Goal: Information Seeking & Learning: Learn about a topic

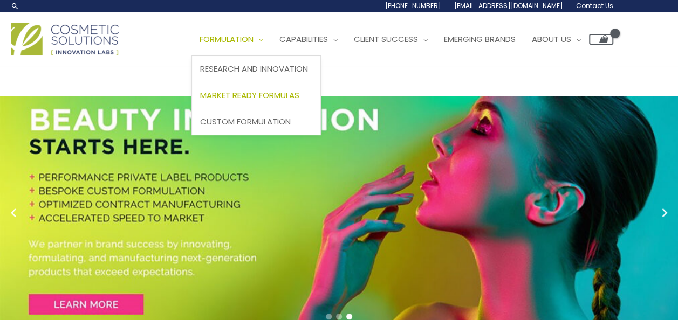
click at [258, 95] on span "Market Ready Formulas" at bounding box center [249, 95] width 99 height 11
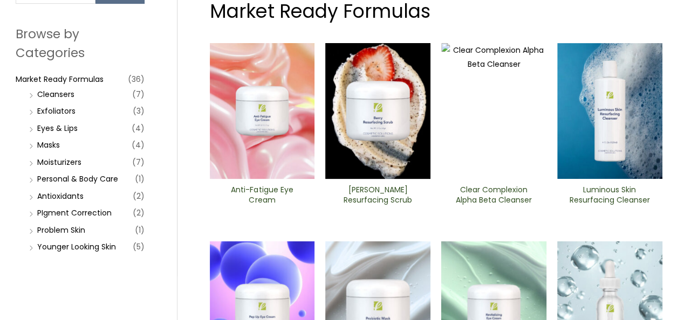
scroll to position [106, 0]
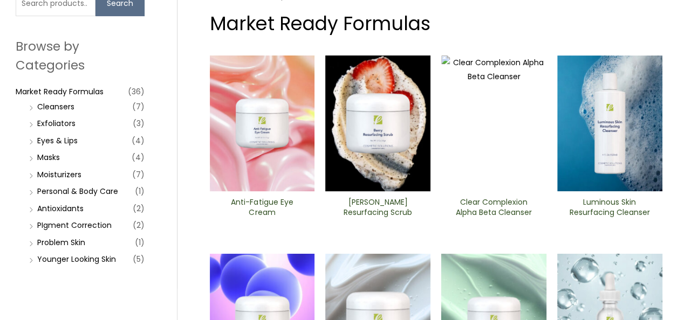
click at [47, 145] on li "Eyes & Lips (4)" at bounding box center [85, 140] width 118 height 15
click at [46, 140] on link "Eyes & Lips" at bounding box center [57, 140] width 40 height 11
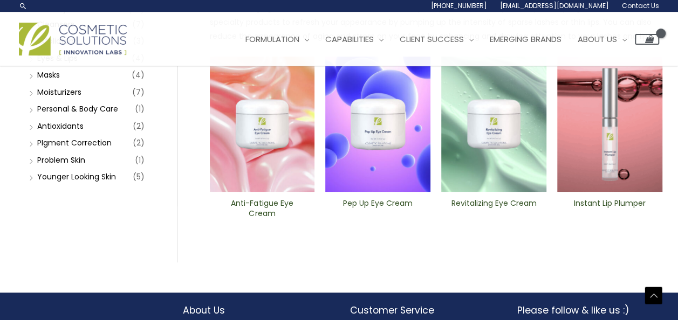
scroll to position [189, 0]
click at [614, 132] on img at bounding box center [609, 125] width 105 height 136
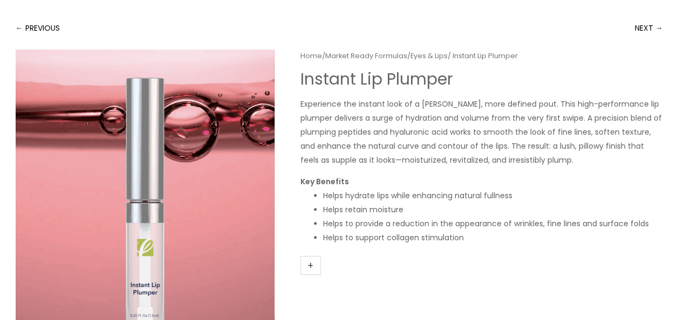
scroll to position [81, 0]
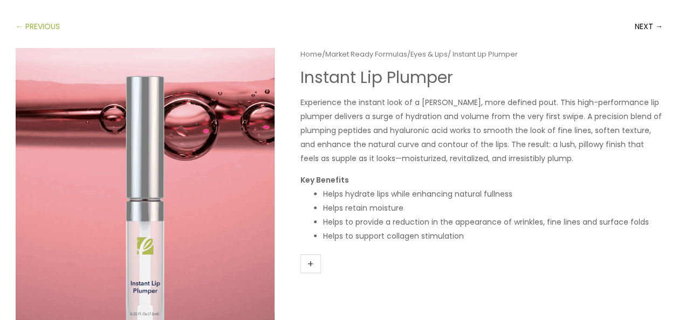
click at [29, 30] on link "← PREVIOUS" at bounding box center [38, 27] width 44 height 22
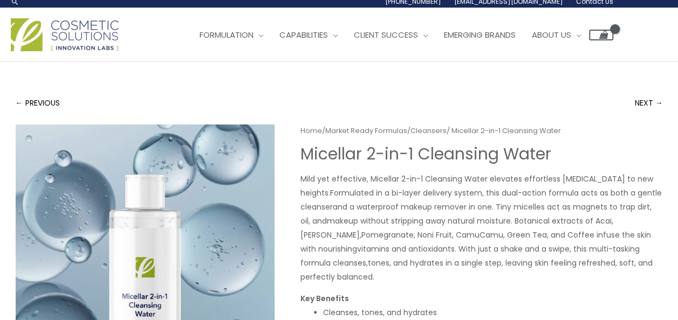
scroll to position [1, 0]
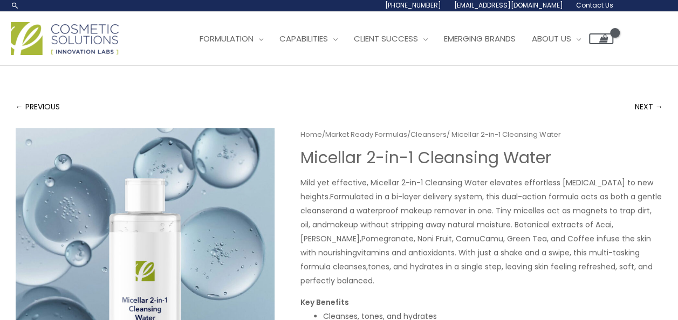
click at [19, 106] on link "← PREVIOUS" at bounding box center [38, 107] width 44 height 22
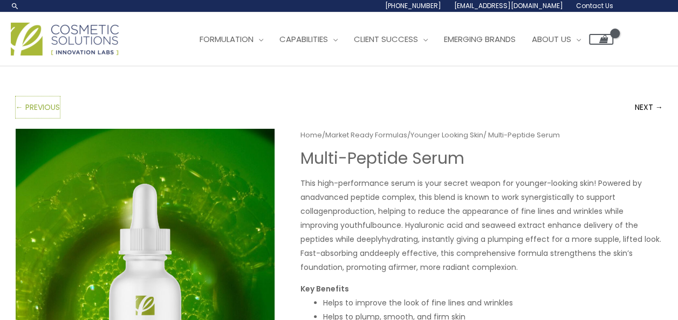
click at [19, 106] on link "← PREVIOUS" at bounding box center [38, 108] width 44 height 22
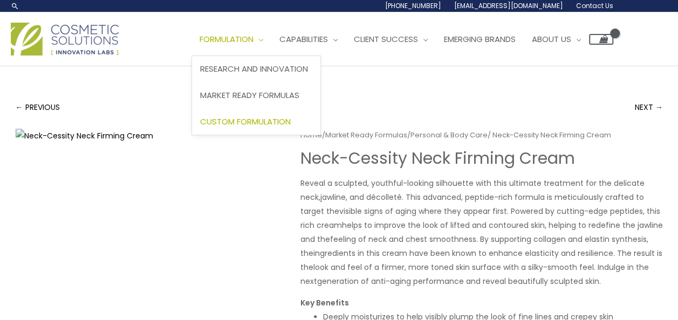
click at [227, 121] on span "Custom Formulation" at bounding box center [245, 121] width 91 height 11
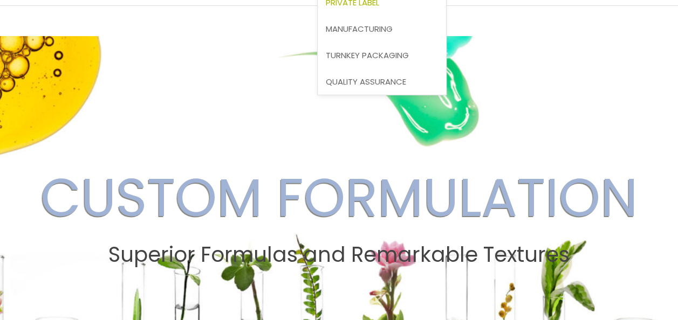
scroll to position [24, 0]
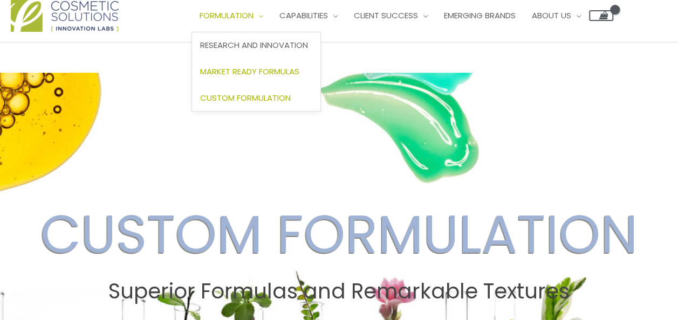
click at [247, 72] on span "Market Ready Formulas" at bounding box center [249, 71] width 99 height 11
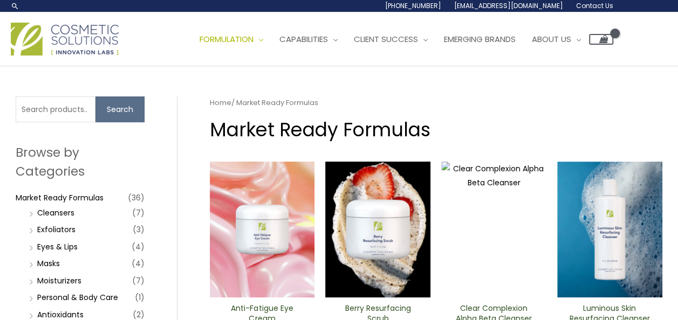
scroll to position [177, 0]
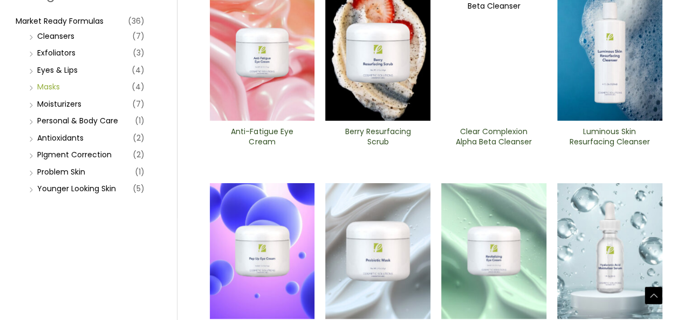
click at [43, 87] on link "Masks" at bounding box center [48, 86] width 23 height 11
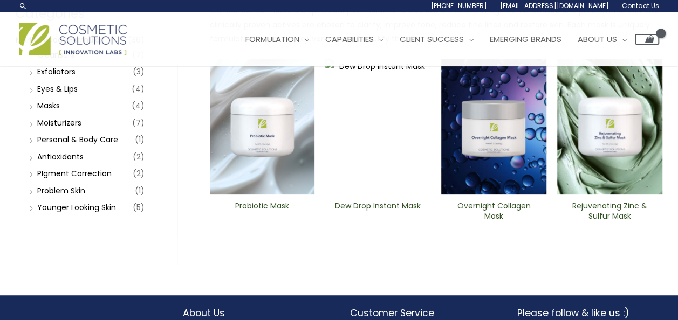
scroll to position [155, 0]
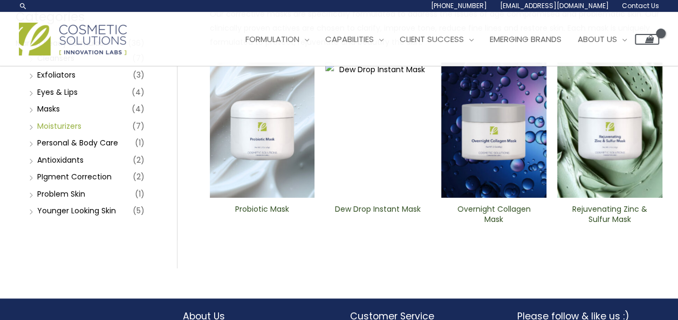
click at [56, 125] on link "Moisturizers" at bounding box center [59, 126] width 44 height 11
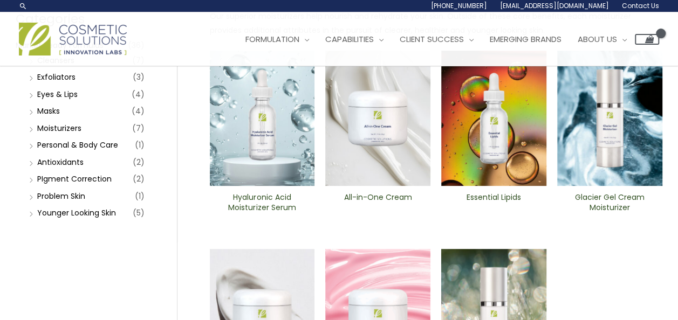
scroll to position [152, 0]
click at [381, 151] on img at bounding box center [377, 119] width 105 height 136
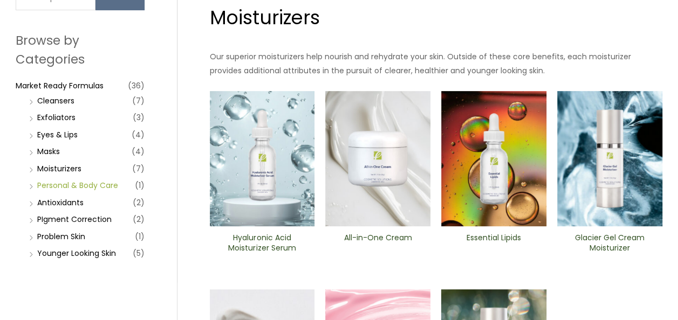
click at [84, 187] on link "Personal & Body Care" at bounding box center [77, 185] width 81 height 11
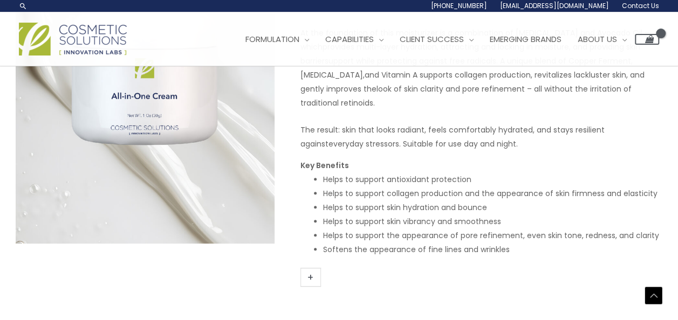
scroll to position [85, 0]
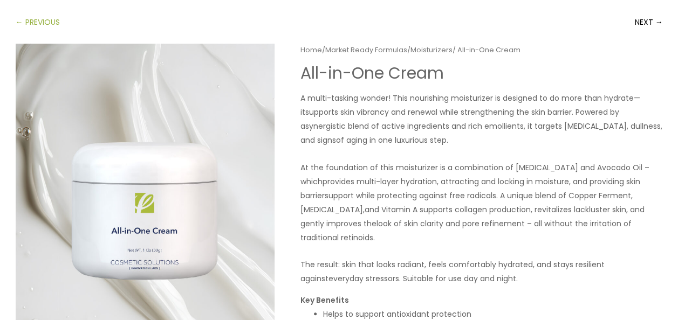
click at [30, 19] on link "← PREVIOUS" at bounding box center [38, 22] width 44 height 22
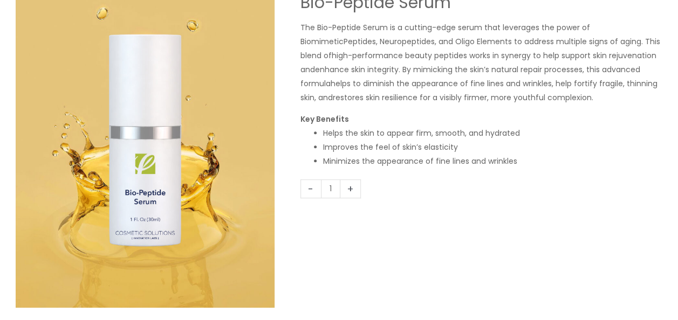
scroll to position [160, 0]
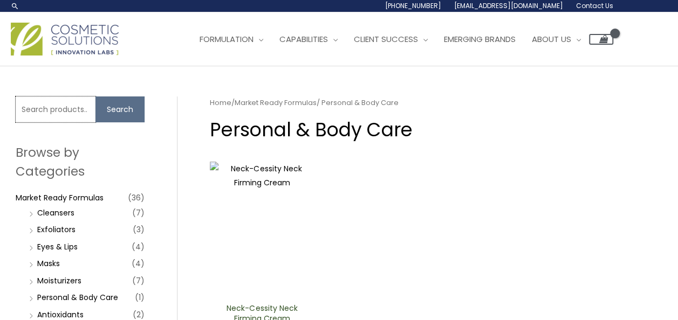
click at [60, 107] on input "Search for:" at bounding box center [56, 110] width 80 height 26
drag, startPoint x: 84, startPoint y: 87, endPoint x: 82, endPoint y: 165, distance: 78.2
click at [84, 87] on div "Search for: Search Browse by Categories Market Ready Formulas (36) Cleansers (7…" at bounding box center [339, 240] width 669 height 348
click at [47, 113] on input "Search for:" at bounding box center [56, 110] width 80 height 26
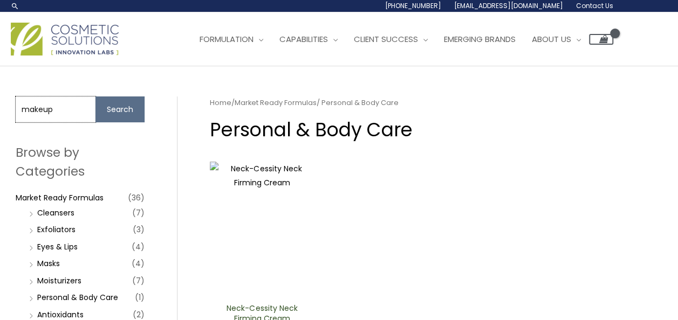
type input "makeup"
click at [95, 97] on button "Search" at bounding box center [119, 110] width 49 height 26
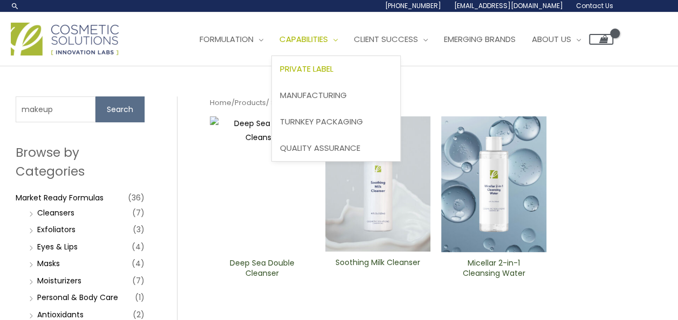
click at [326, 67] on span "Private Label" at bounding box center [306, 68] width 53 height 11
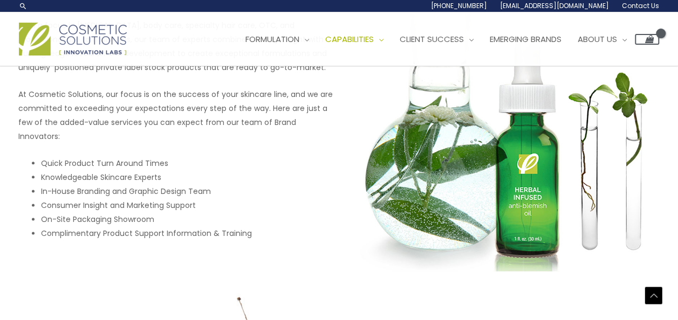
scroll to position [493, 0]
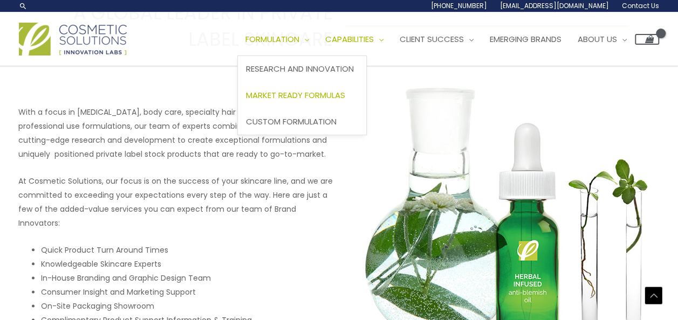
click at [298, 97] on span "Market Ready Formulas" at bounding box center [295, 95] width 99 height 11
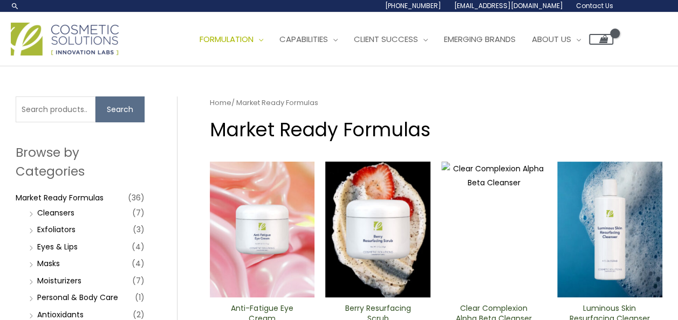
scroll to position [58, 0]
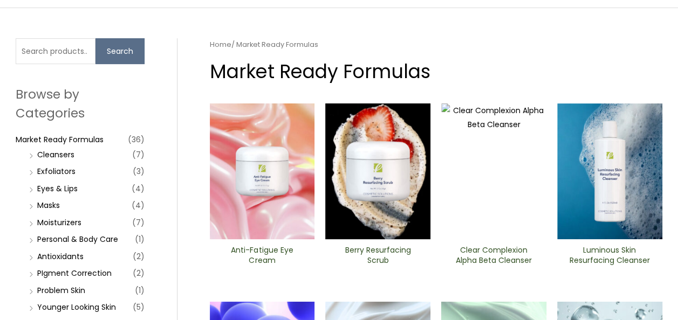
click at [259, 162] on img at bounding box center [262, 172] width 105 height 136
click at [70, 157] on link "Cleansers" at bounding box center [55, 154] width 37 height 11
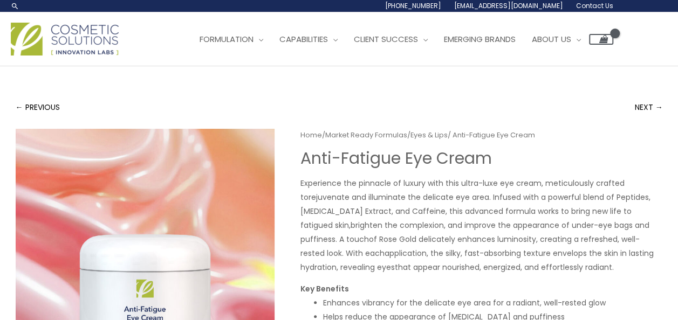
scroll to position [154, 0]
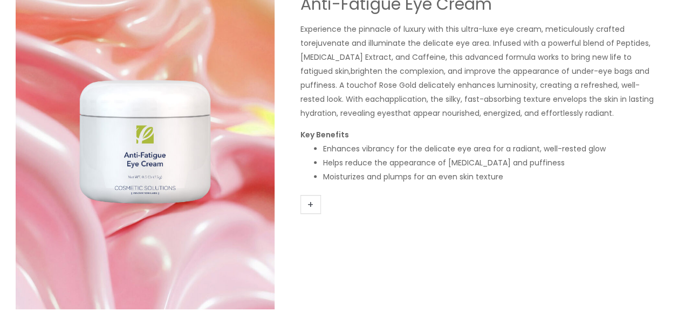
click at [424, 84] on span "of Rose Gold delicately enhances luminosity, creating a refreshed, well-rested …" at bounding box center [469, 92] width 339 height 25
click at [307, 205] on link "+" at bounding box center [310, 204] width 20 height 19
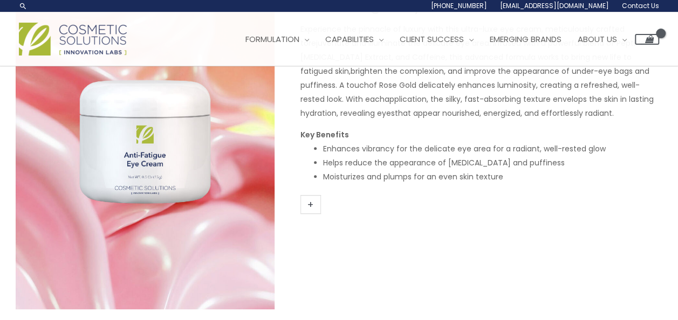
scroll to position [0, 0]
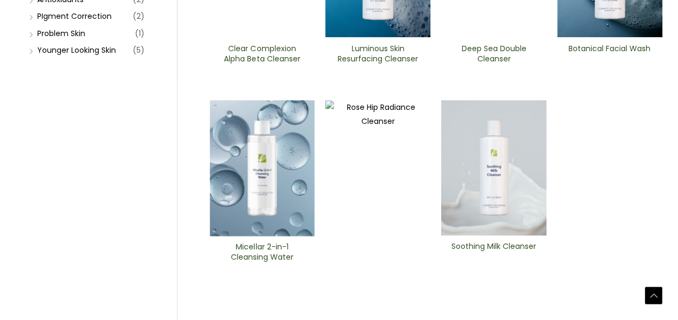
scroll to position [318, 0]
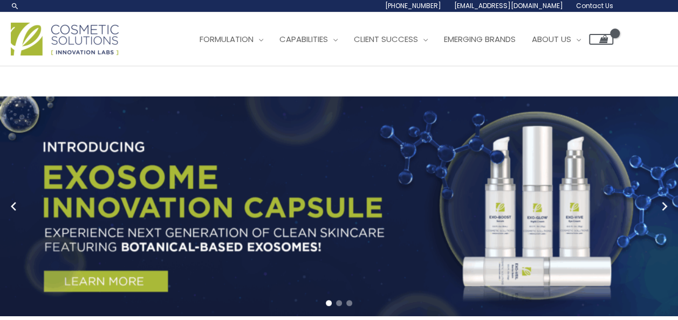
scroll to position [17, 0]
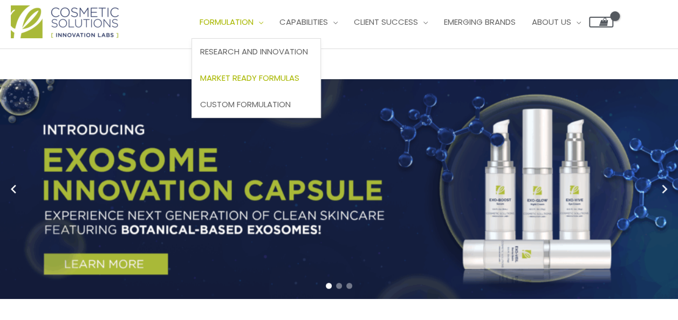
click at [268, 76] on span "Market Ready Formulas" at bounding box center [249, 77] width 99 height 11
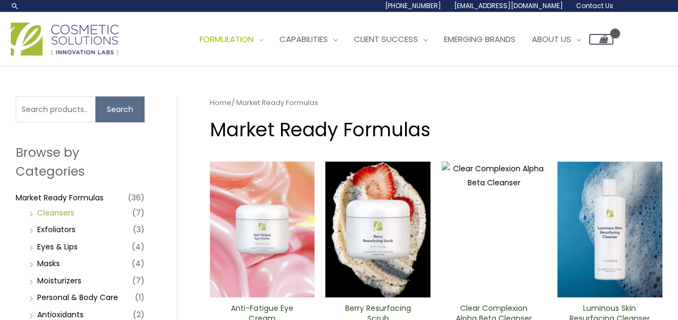
click at [69, 211] on link "Cleansers" at bounding box center [55, 213] width 37 height 11
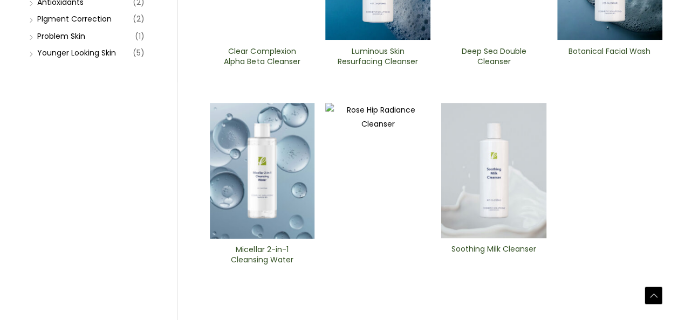
scroll to position [312, 0]
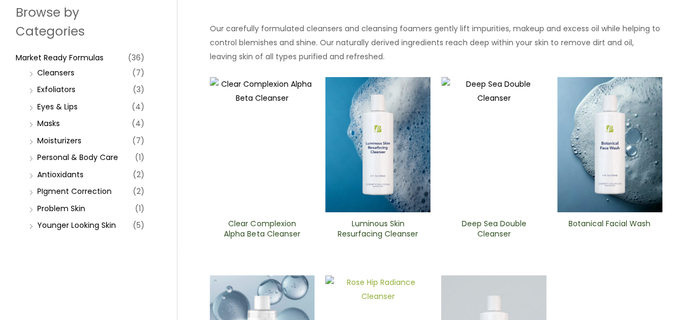
scroll to position [142, 0]
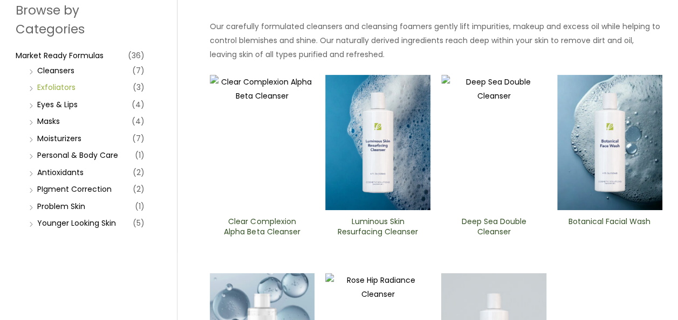
click at [45, 87] on link "Exfoliators" at bounding box center [56, 87] width 38 height 11
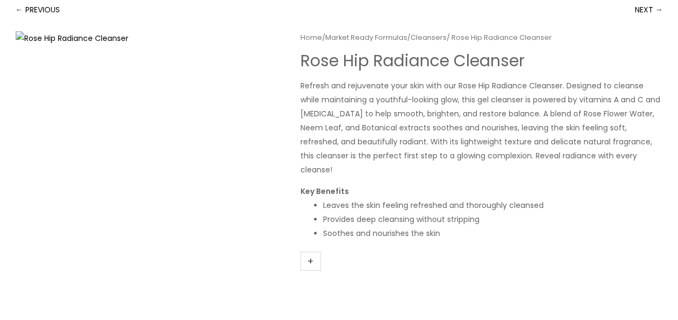
scroll to position [99, 0]
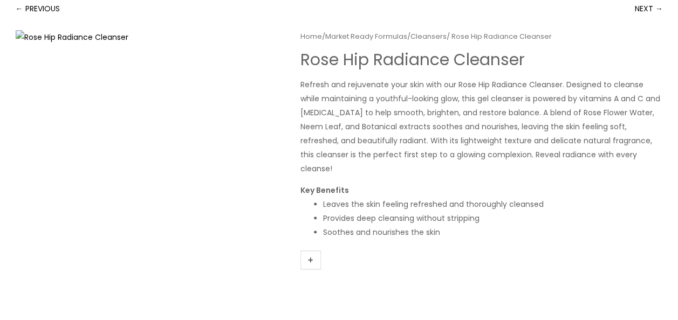
click at [378, 211] on li "Provides deep cleansing without stripping" at bounding box center [493, 218] width 340 height 14
click at [422, 97] on p "Refresh and rejuvenate your skin with our Rose Hip Radiance Cleanser. Designed …" at bounding box center [481, 127] width 362 height 98
click at [383, 115] on p "Refresh and rejuvenate your skin with our Rose Hip Radiance Cleanser. Designed …" at bounding box center [481, 127] width 362 height 98
click at [468, 95] on p "Refresh and rejuvenate your skin with our Rose Hip Radiance Cleanser. Designed …" at bounding box center [481, 127] width 362 height 98
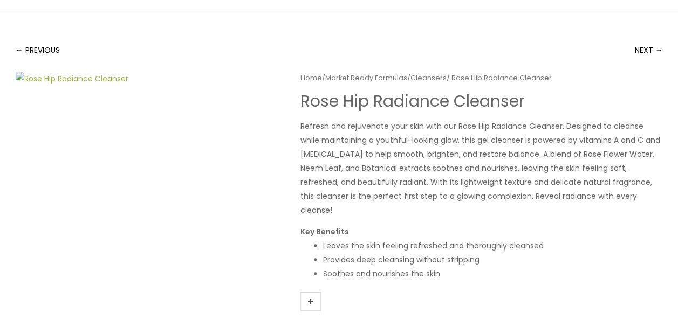
scroll to position [56, 0]
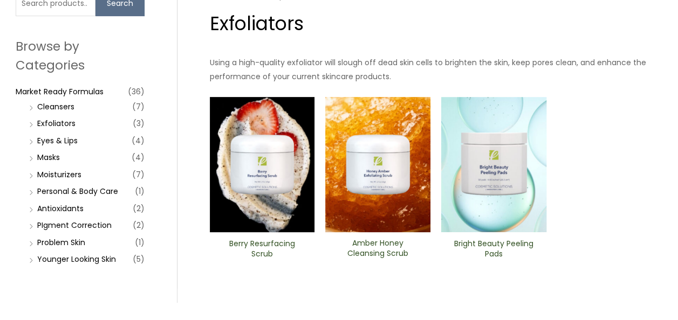
scroll to position [106, 0]
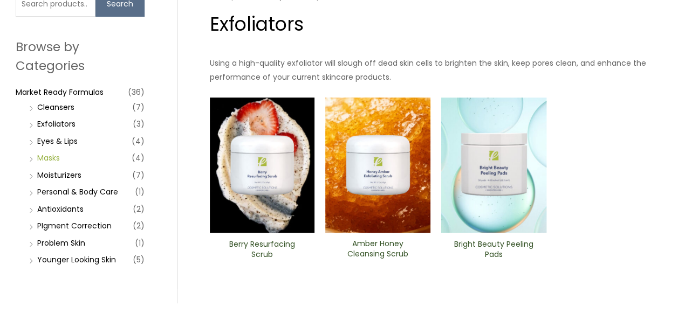
click at [42, 153] on link "Masks" at bounding box center [48, 158] width 23 height 11
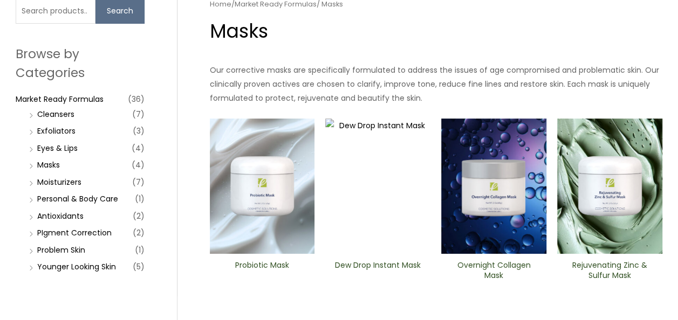
scroll to position [111, 0]
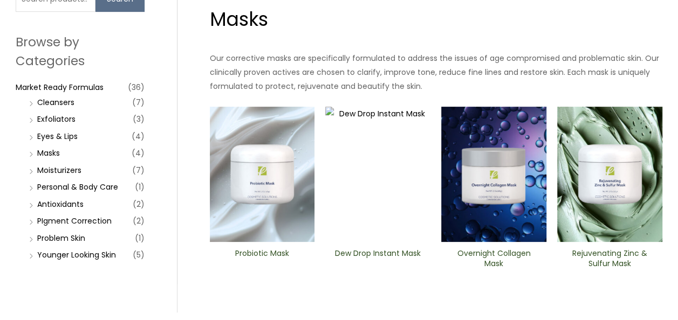
click at [279, 232] on img at bounding box center [262, 175] width 105 height 136
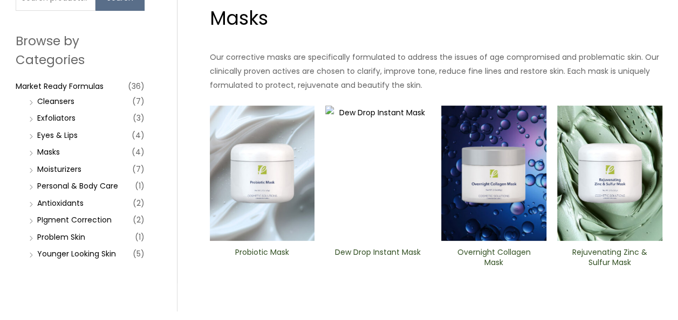
click at [475, 235] on img at bounding box center [493, 174] width 105 height 136
click at [365, 200] on img at bounding box center [377, 174] width 105 height 136
click at [61, 166] on link "Moisturizers" at bounding box center [59, 169] width 44 height 11
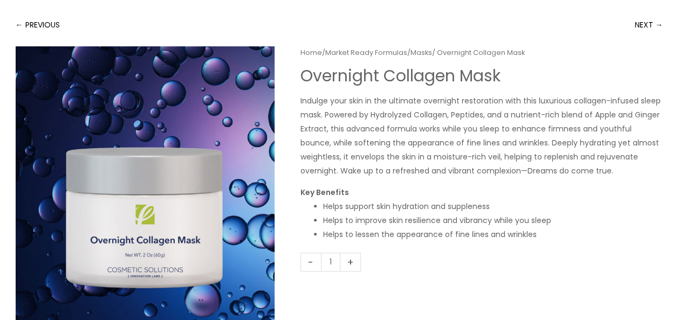
scroll to position [81, 0]
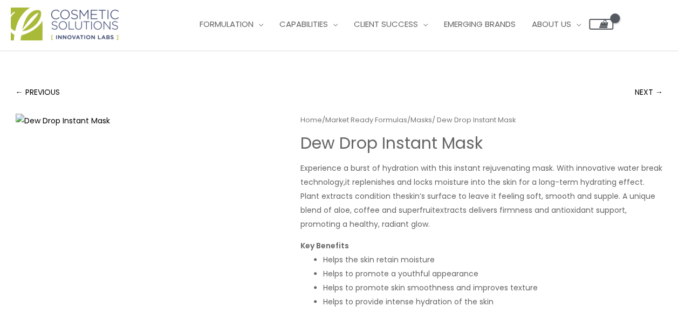
scroll to position [17, 0]
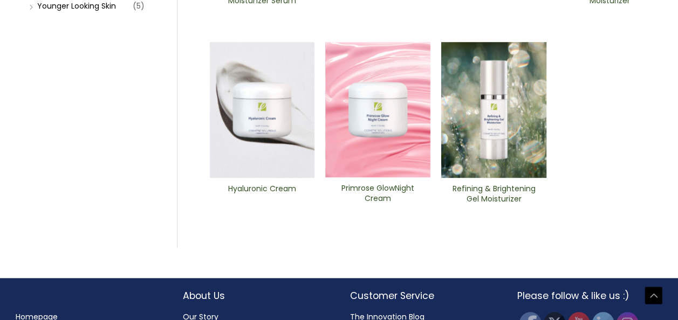
scroll to position [361, 0]
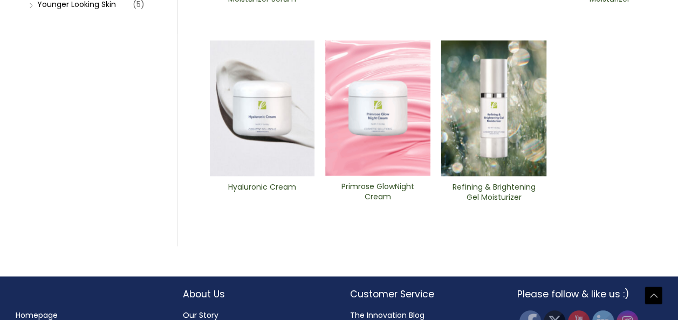
click at [489, 135] on img at bounding box center [493, 108] width 105 height 136
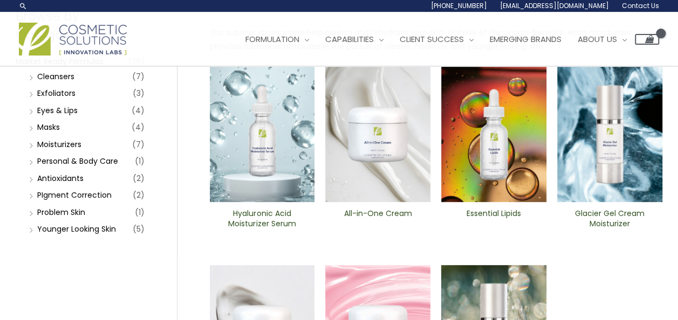
scroll to position [136, 0]
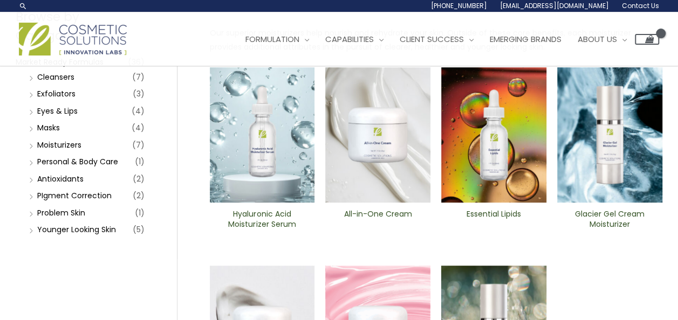
click at [621, 164] on img at bounding box center [609, 135] width 105 height 136
click at [443, 222] on div "Essential Lipids" at bounding box center [493, 223] width 105 height 29
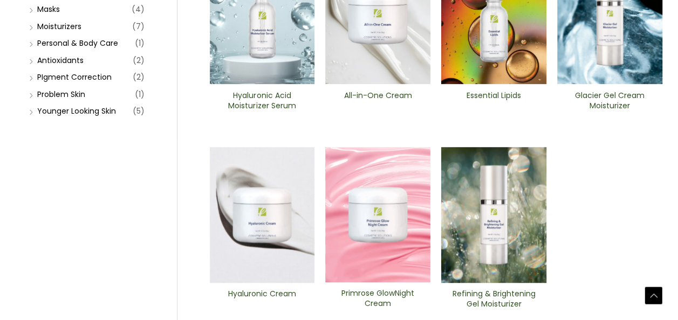
scroll to position [255, 0]
click at [511, 67] on img at bounding box center [493, 17] width 105 height 136
click at [396, 248] on img at bounding box center [377, 214] width 105 height 135
click at [72, 58] on link "Antioxidants" at bounding box center [60, 60] width 46 height 11
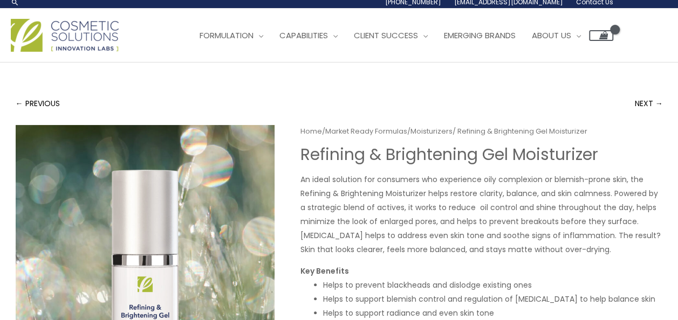
scroll to position [3, 0]
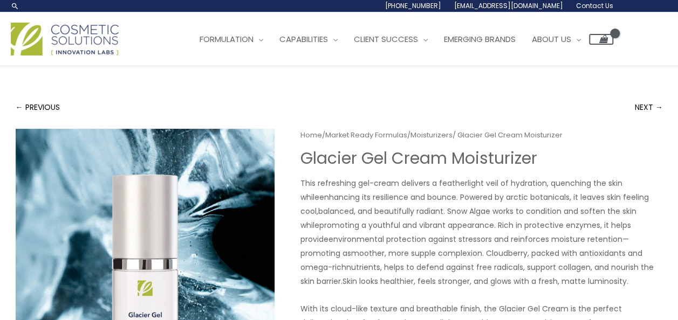
click at [621, 164] on h1 "Glacier Gel Cream Moisturizer" at bounding box center [481, 158] width 362 height 19
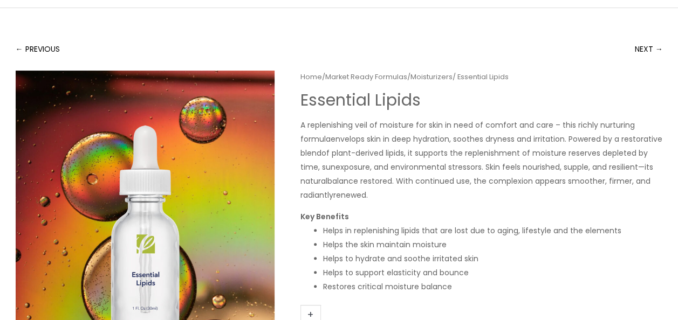
scroll to position [64, 0]
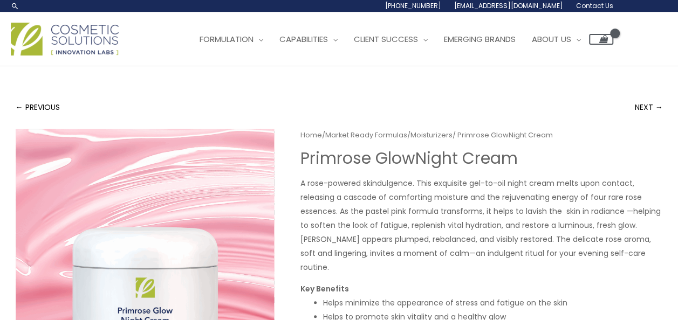
click at [419, 199] on p "A rose-powered skindulgence. This exquisite gel-to-oil night cream melts upon c…" at bounding box center [481, 225] width 362 height 98
click at [346, 203] on p "A rose-powered skindulgence. This exquisite gel-to-oil night cream melts upon c…" at bounding box center [481, 225] width 362 height 98
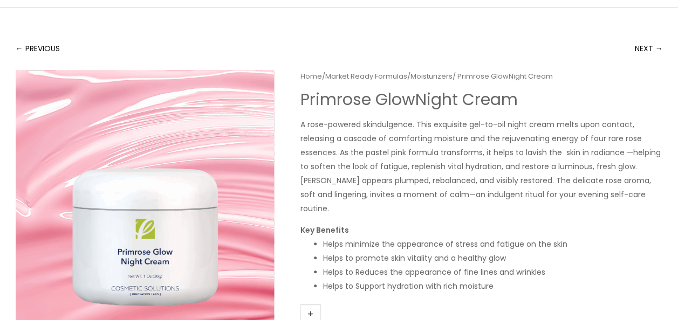
scroll to position [58, 0]
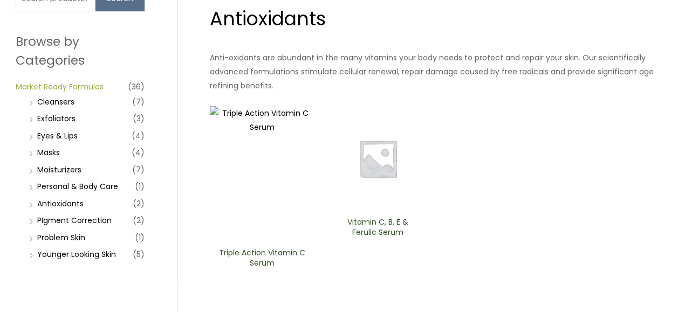
scroll to position [112, 0]
click at [79, 221] on link "PIgment Correction" at bounding box center [74, 220] width 74 height 11
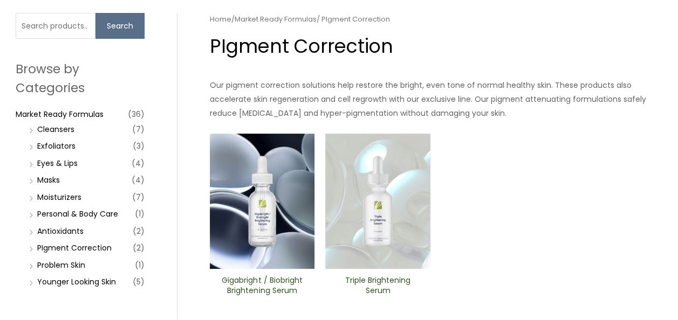
scroll to position [84, 0]
click at [59, 262] on link "Problem Skin" at bounding box center [61, 264] width 48 height 11
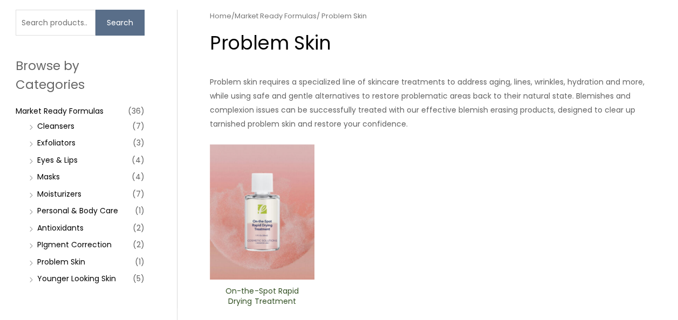
scroll to position [88, 0]
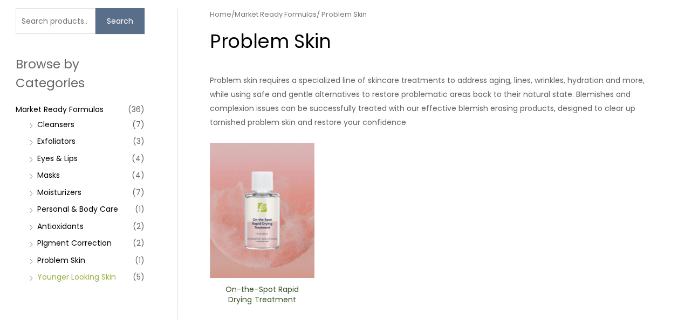
click at [79, 279] on link "Younger Looking Skin" at bounding box center [76, 277] width 79 height 11
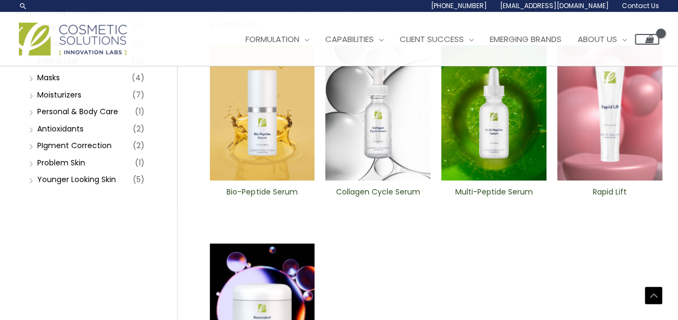
scroll to position [185, 0]
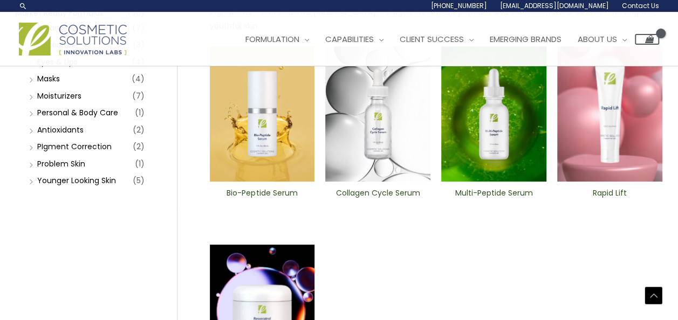
click at [79, 279] on div "Search for: Search Browse by Categories Market Ready Formulas (36) Cleansers (7…" at bounding box center [339, 181] width 669 height 600
click at [93, 108] on link "Personal & Body Care" at bounding box center [77, 112] width 81 height 11
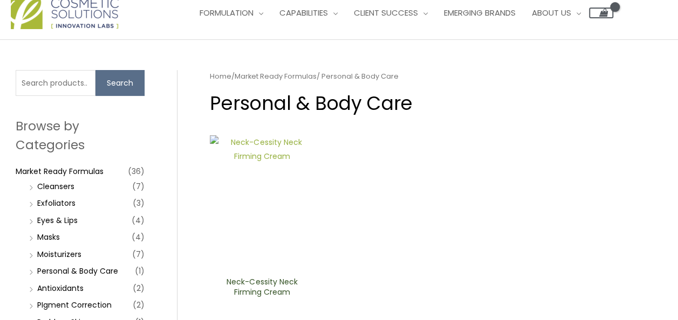
scroll to position [28, 0]
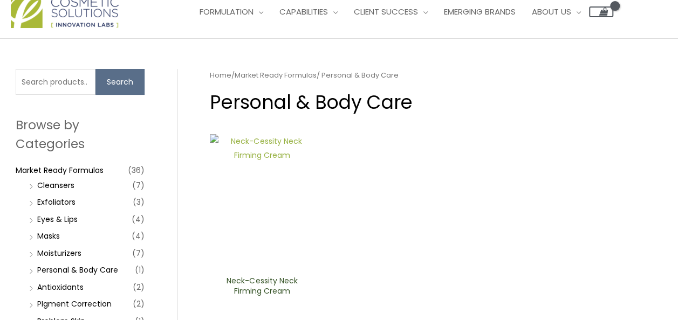
click at [238, 266] on img at bounding box center [262, 202] width 105 height 136
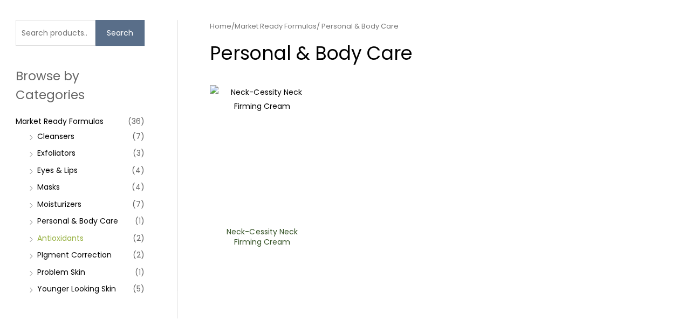
scroll to position [77, 0]
click at [72, 168] on link "Eyes & Lips" at bounding box center [57, 169] width 40 height 11
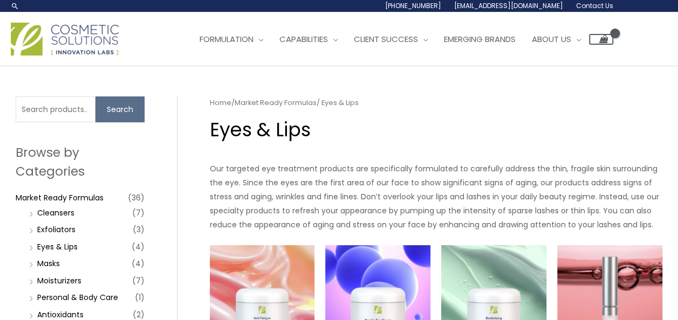
scroll to position [170, 0]
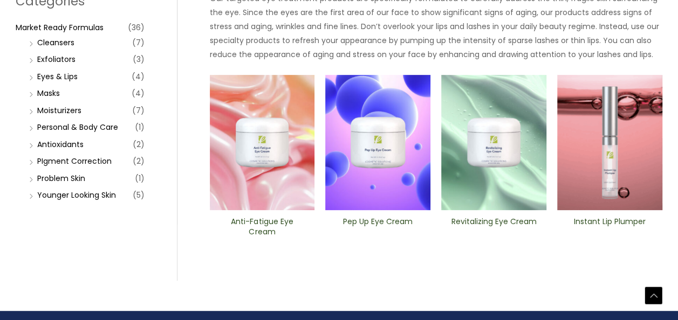
click at [520, 166] on img at bounding box center [493, 143] width 105 height 136
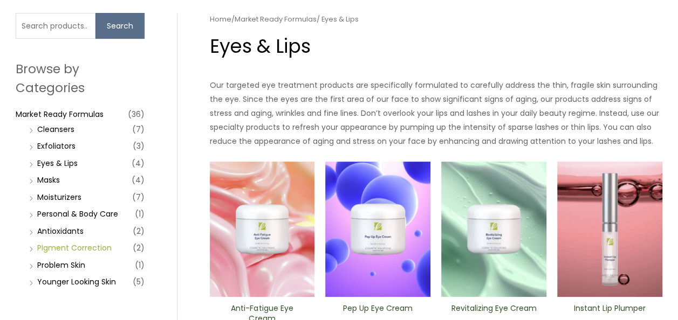
scroll to position [83, 0]
click at [52, 31] on input "Search for:" at bounding box center [56, 26] width 80 height 26
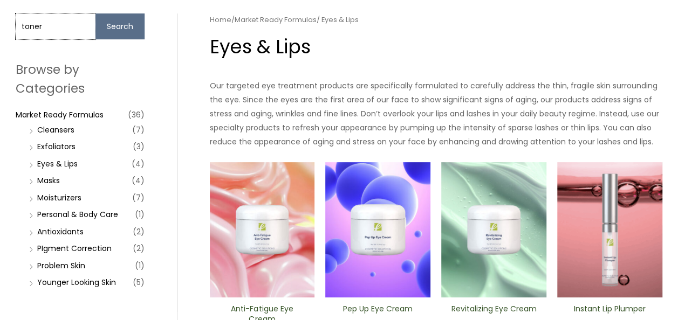
type input "toner"
click at [95, 13] on button "Search" at bounding box center [119, 26] width 49 height 26
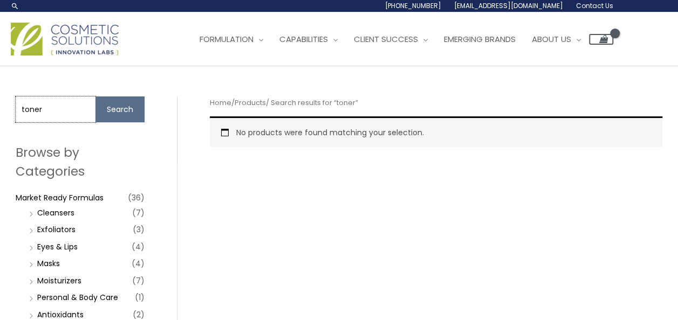
drag, startPoint x: 60, startPoint y: 95, endPoint x: 65, endPoint y: 109, distance: 14.3
click at [65, 109] on div "Search for: toner Search Browse by Categories Market Ready Formulas (36) Cleans…" at bounding box center [339, 240] width 669 height 348
type input "t"
